Goal: Book appointment/travel/reservation

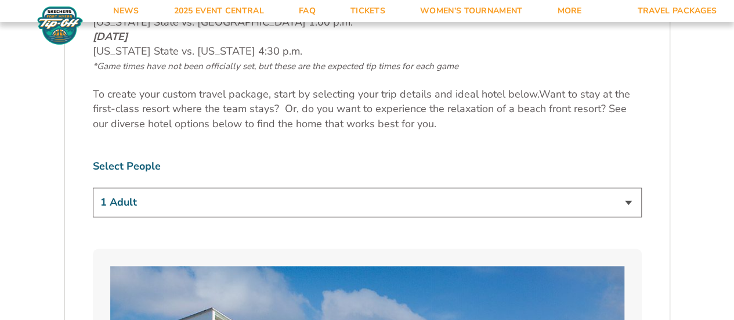
scroll to position [653, 0]
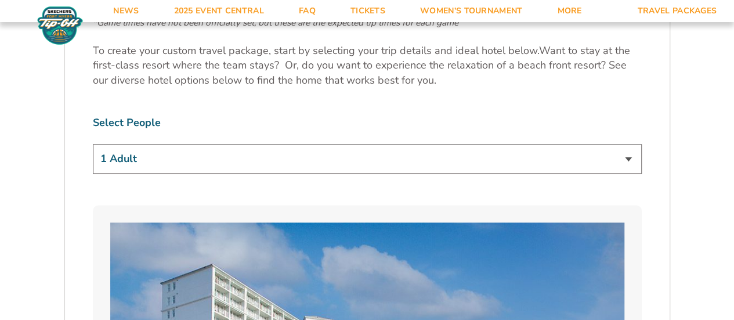
click at [626, 157] on select "1 Adult 2 Adults 3 Adults 4 Adults 2 Adults + 1 Child 2 Adults + 2 Children 2 A…" at bounding box center [367, 159] width 549 height 30
click at [93, 144] on select "1 Adult 2 Adults 3 Adults 4 Adults 2 Adults + 1 Child 2 Adults + 2 Children 2 A…" at bounding box center [367, 159] width 549 height 30
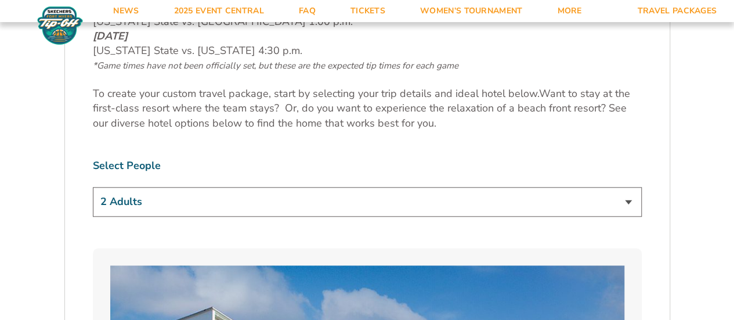
scroll to position [617, 0]
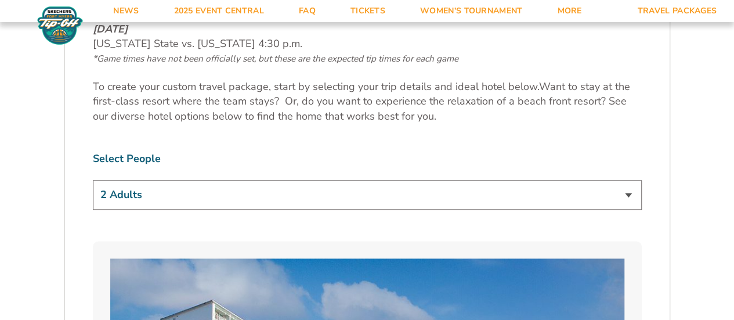
click at [628, 194] on select "1 Adult 2 Adults 3 Adults 4 Adults 2 Adults + 1 Child 2 Adults + 2 Children 2 A…" at bounding box center [367, 195] width 549 height 30
select select "4 Adults"
click at [93, 180] on select "1 Adult 2 Adults 3 Adults 4 Adults 2 Adults + 1 Child 2 Adults + 2 Children 2 A…" at bounding box center [367, 195] width 549 height 30
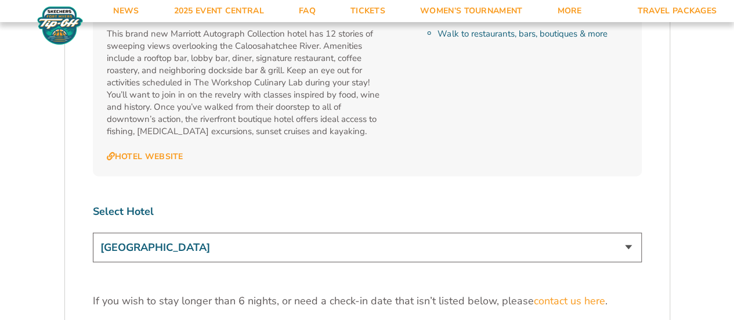
scroll to position [3498, 0]
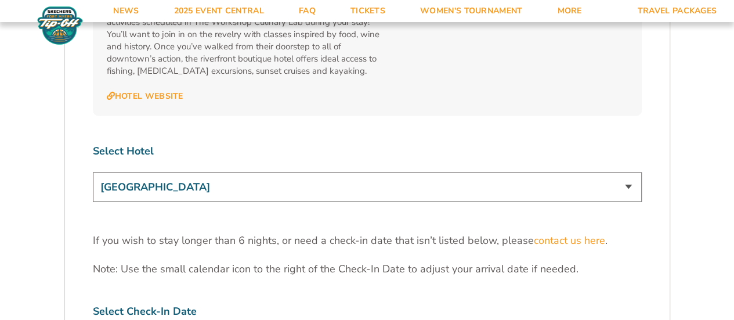
click at [626, 172] on select "[GEOGRAPHIC_DATA] [GEOGRAPHIC_DATA] [GEOGRAPHIC_DATA], Autograph Collection" at bounding box center [367, 187] width 549 height 30
select select "18478"
click at [93, 172] on select "[GEOGRAPHIC_DATA] [GEOGRAPHIC_DATA] [GEOGRAPHIC_DATA], Autograph Collection" at bounding box center [367, 187] width 549 height 30
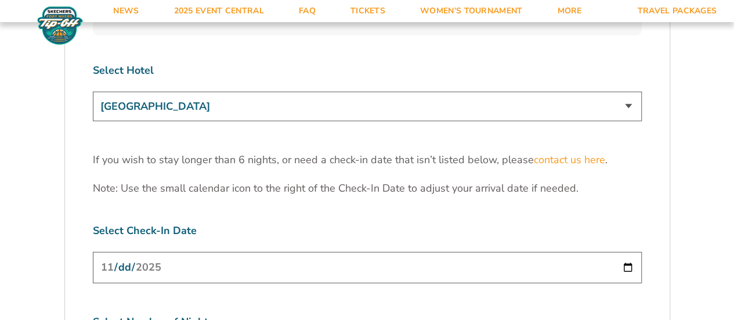
scroll to position [3581, 0]
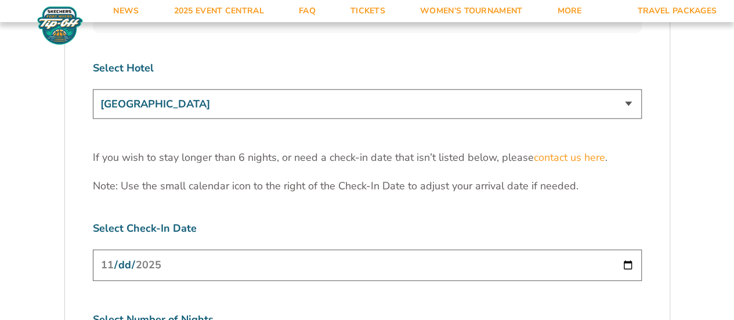
click at [625, 249] on input "[DATE]" at bounding box center [367, 264] width 549 height 31
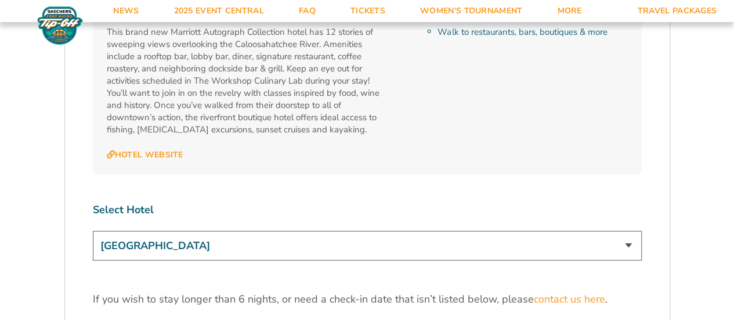
scroll to position [3441, 0]
